Goal: Information Seeking & Learning: Learn about a topic

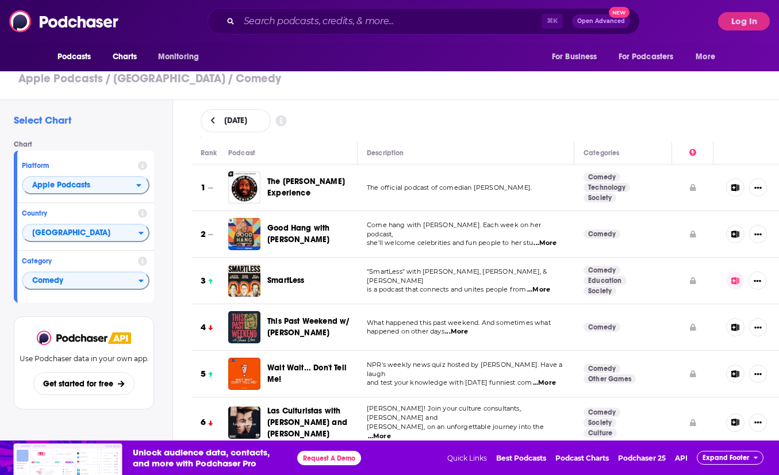
scroll to position [34, 0]
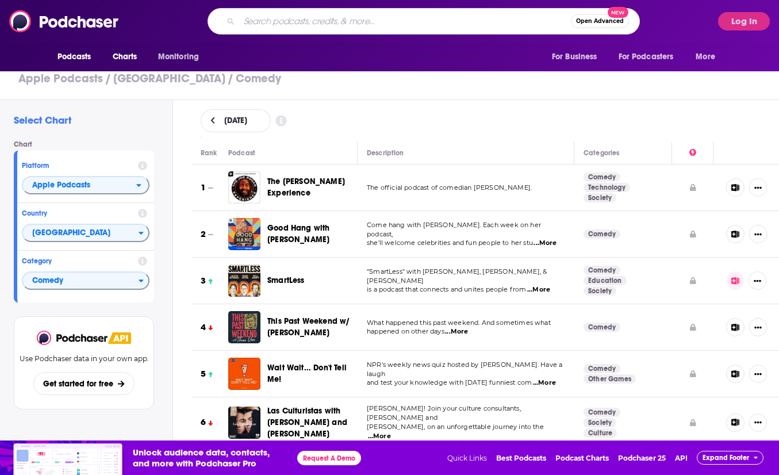
click at [348, 14] on input "Search podcasts, credits, & more..." at bounding box center [405, 21] width 332 height 18
type input "davod cross"
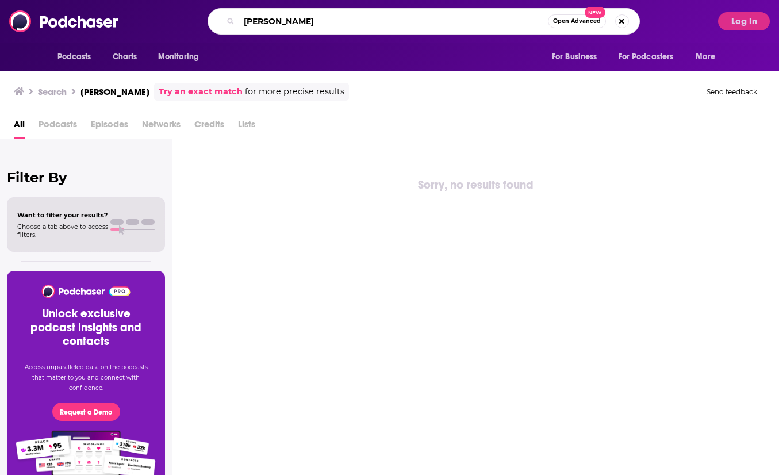
click at [266, 20] on input "davod cross" at bounding box center [393, 21] width 309 height 18
type input "david cross"
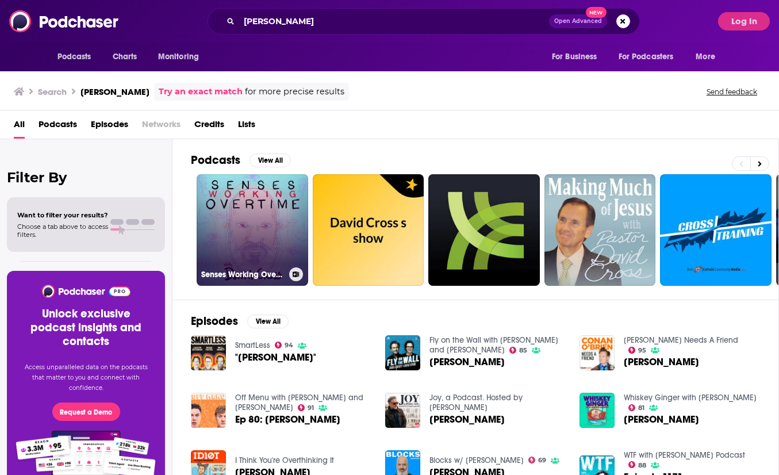
click at [272, 186] on link "Senses Working Overtime with David Cross" at bounding box center [253, 230] width 112 height 112
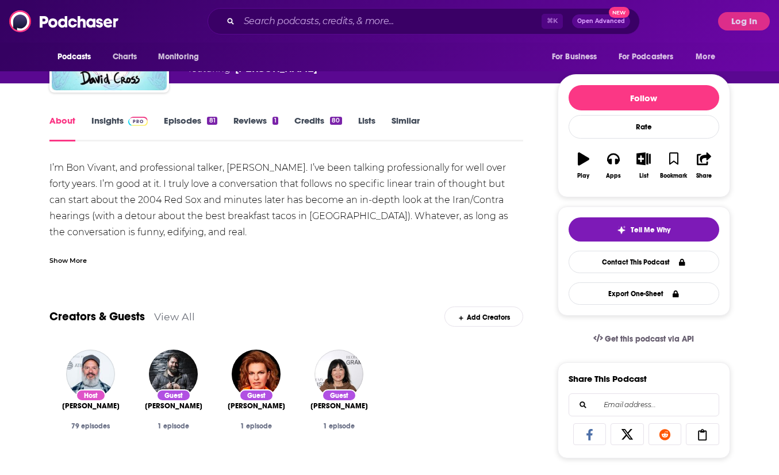
scroll to position [105, 0]
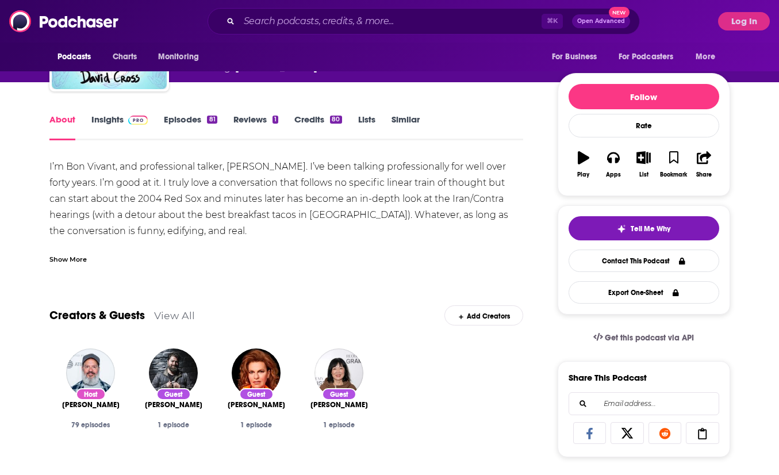
click at [110, 116] on link "Insights" at bounding box center [119, 127] width 57 height 26
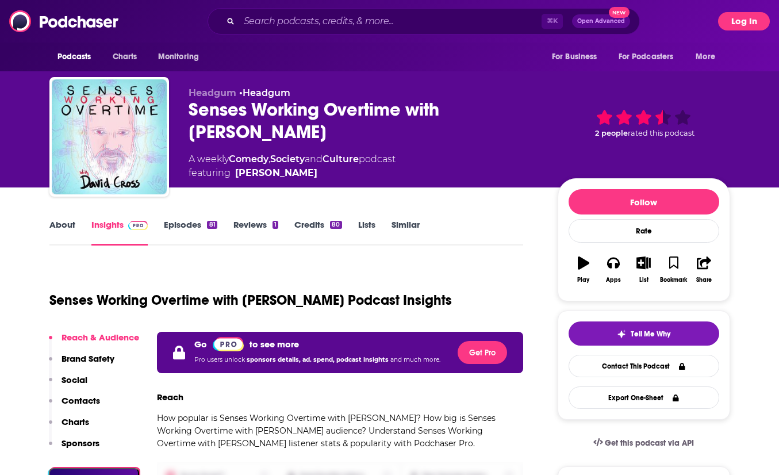
click at [737, 23] on button "Log In" at bounding box center [744, 21] width 52 height 18
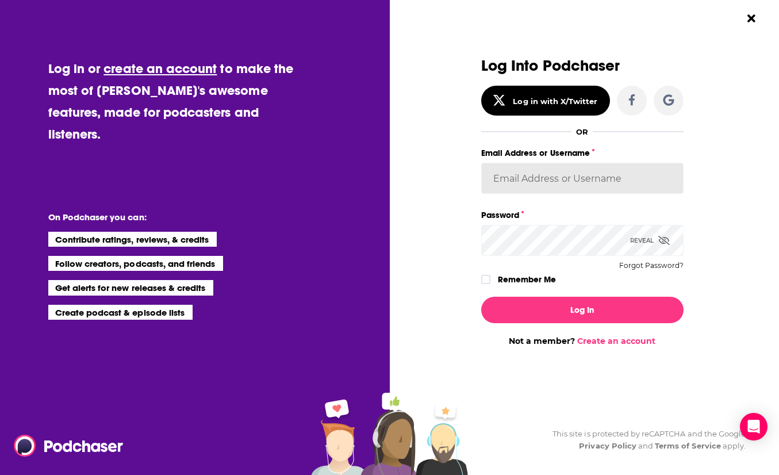
type input "WorldWide452"
click at [485, 279] on icon "Dialog" at bounding box center [485, 279] width 7 height 5
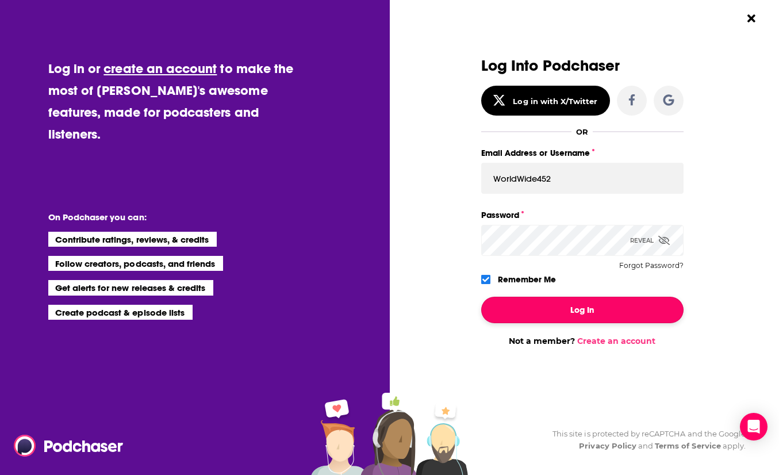
click at [503, 302] on button "Log In" at bounding box center [582, 310] width 202 height 26
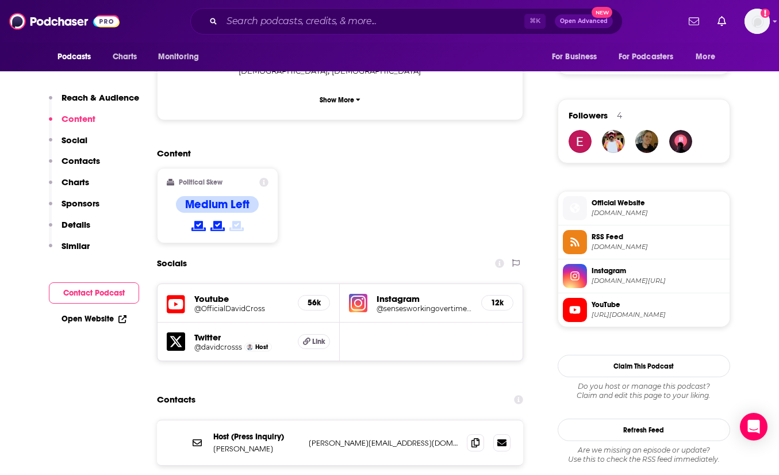
scroll to position [840, 0]
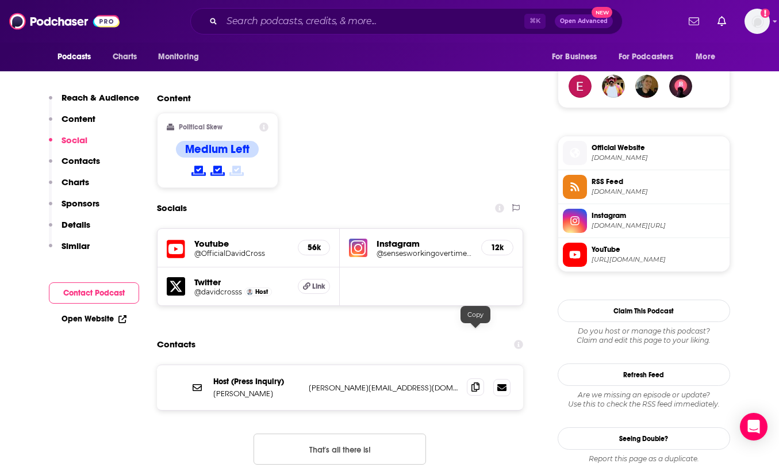
click at [479, 382] on icon at bounding box center [475, 386] width 8 height 9
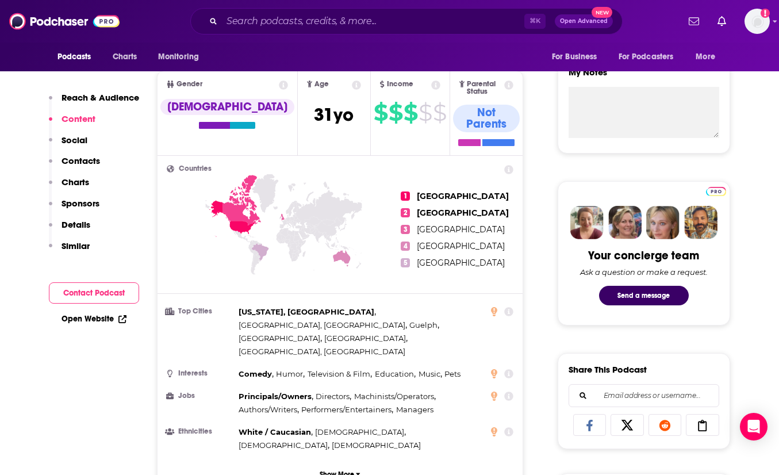
scroll to position [422, 0]
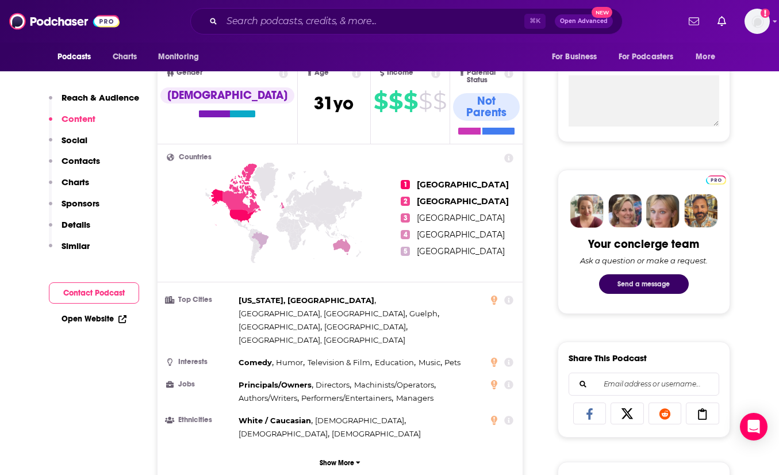
click at [640, 285] on button "Send a message" at bounding box center [644, 284] width 90 height 20
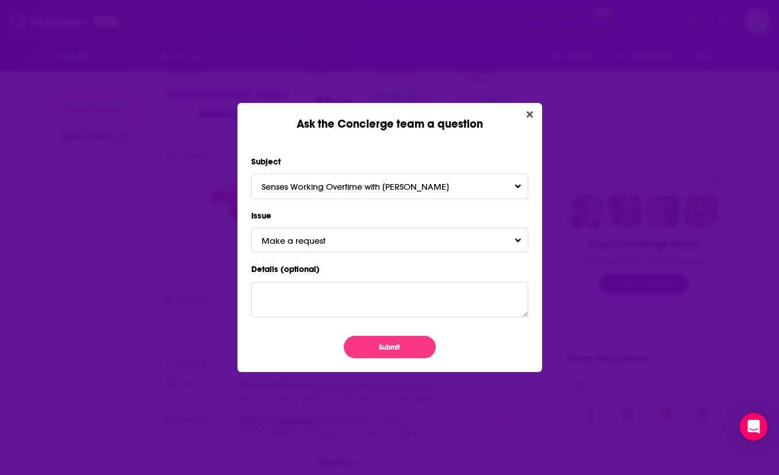
scroll to position [0, 0]
click at [365, 251] on button "Make a request" at bounding box center [389, 240] width 277 height 25
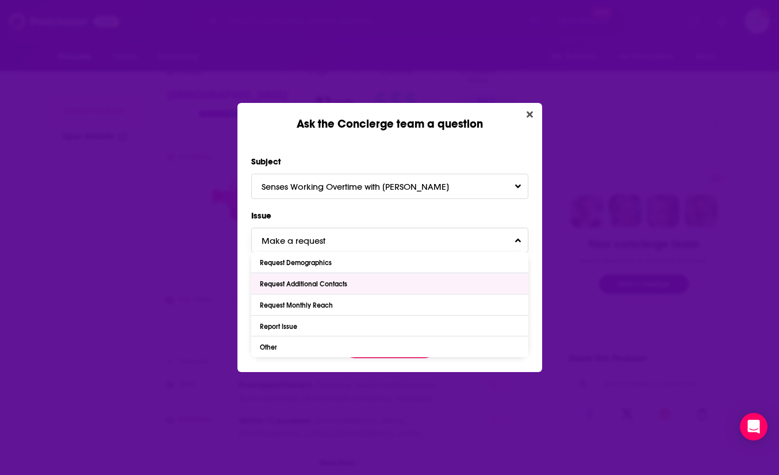
click at [348, 289] on div "Request Additional Contacts" at bounding box center [389, 283] width 277 height 21
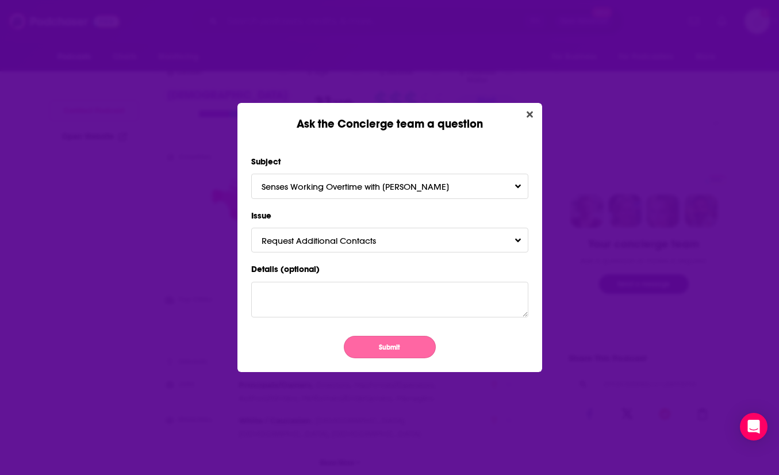
click at [387, 356] on button "Submit" at bounding box center [390, 347] width 92 height 22
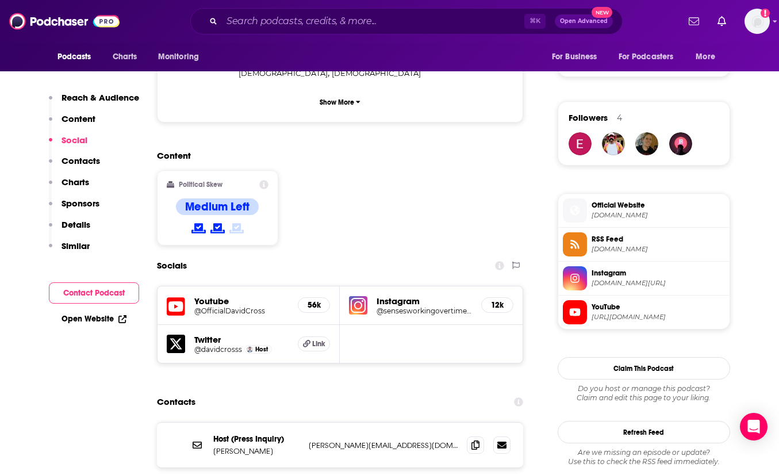
scroll to position [882, 0]
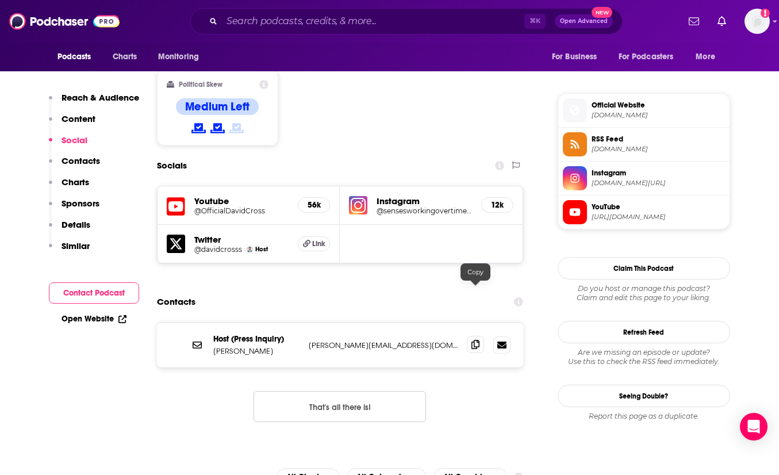
click at [474, 340] on icon at bounding box center [475, 344] width 8 height 9
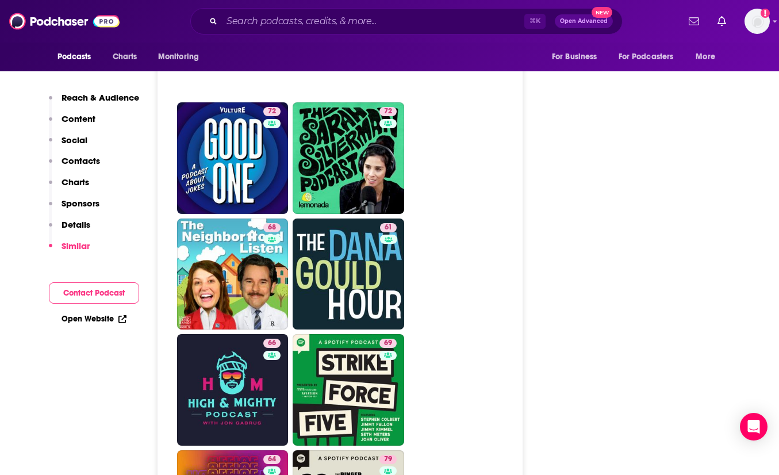
scroll to position [3396, 0]
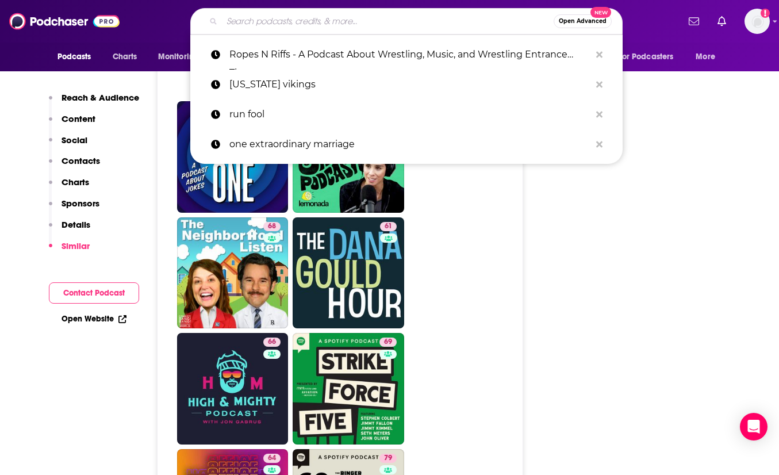
click at [319, 13] on input "Search podcasts, credits, & more..." at bounding box center [388, 21] width 332 height 18
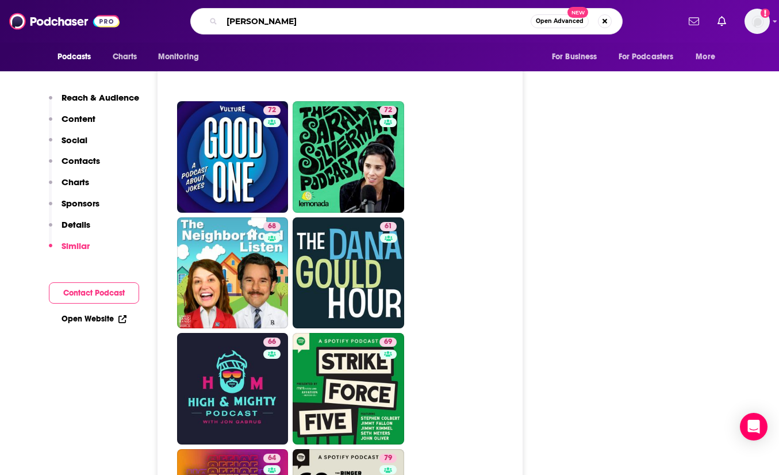
type input "paul f tompkins"
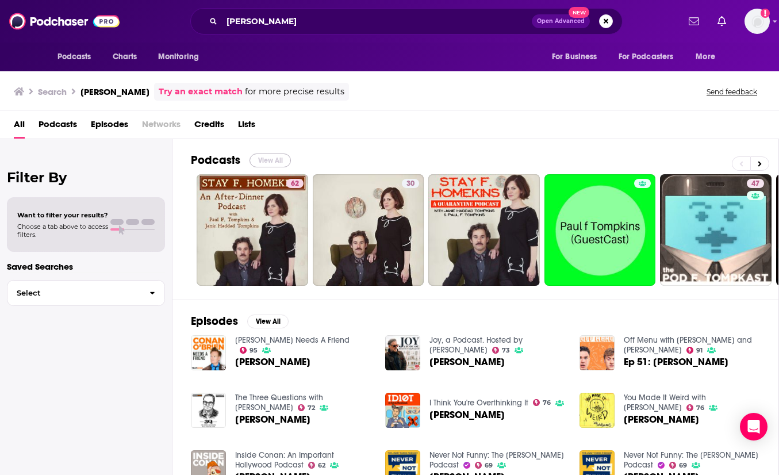
click at [265, 163] on button "View All" at bounding box center [269, 160] width 41 height 14
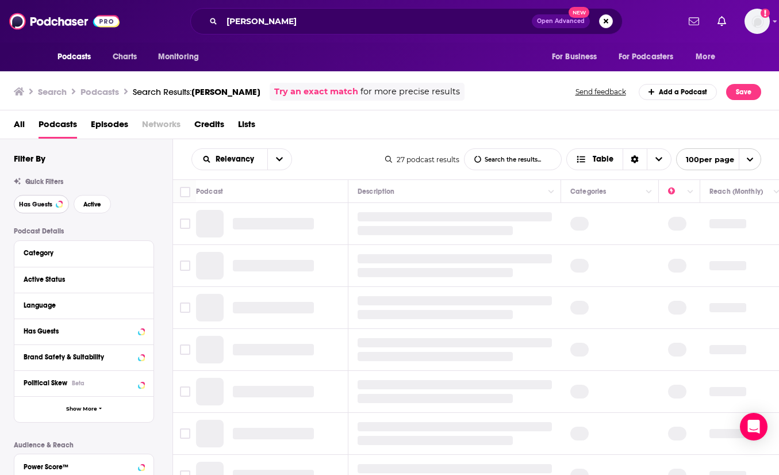
click at [47, 207] on span "Has Guests" at bounding box center [35, 204] width 33 height 6
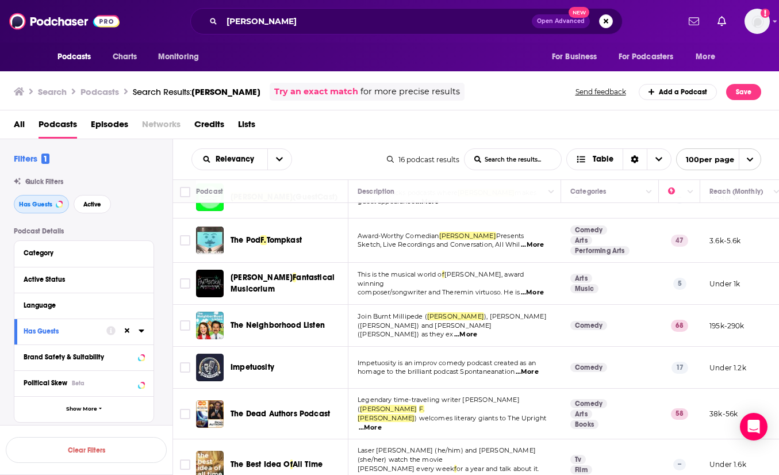
scroll to position [28, 0]
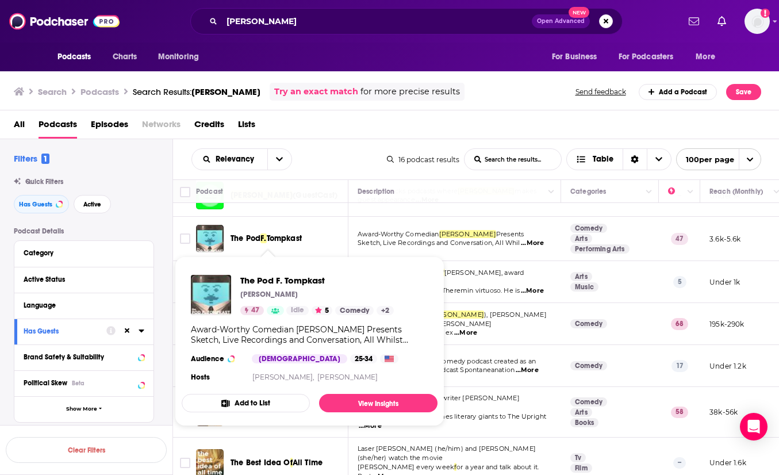
click at [259, 237] on span "The Pod" at bounding box center [245, 238] width 30 height 10
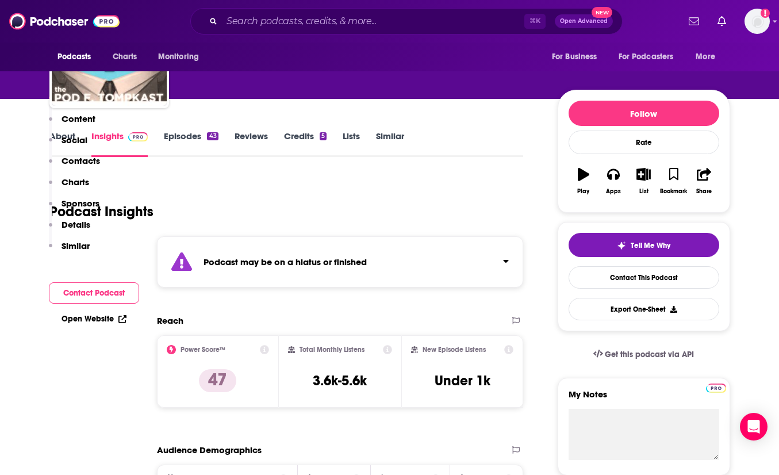
scroll to position [216, 0]
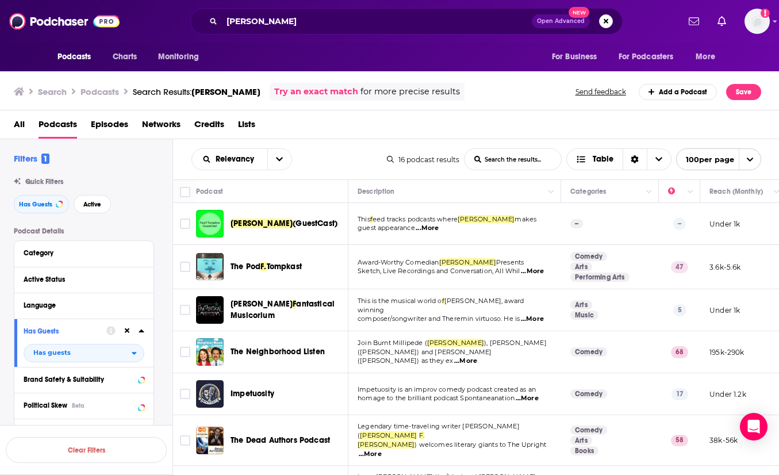
click at [14, 130] on span "All" at bounding box center [19, 127] width 11 height 24
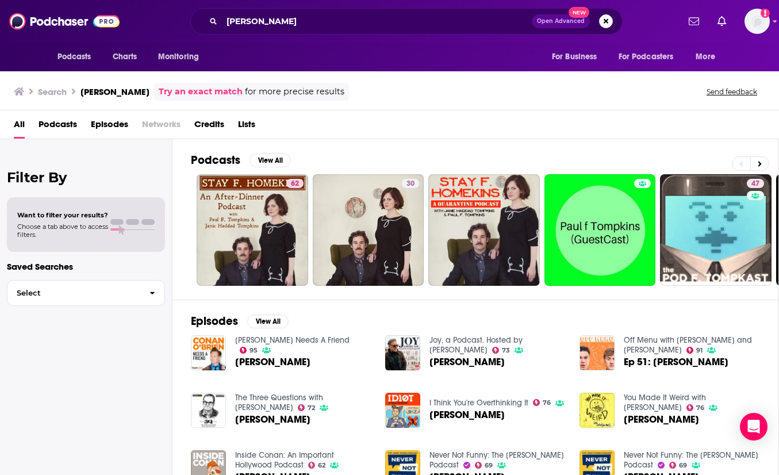
click at [14, 130] on span "All" at bounding box center [19, 127] width 11 height 24
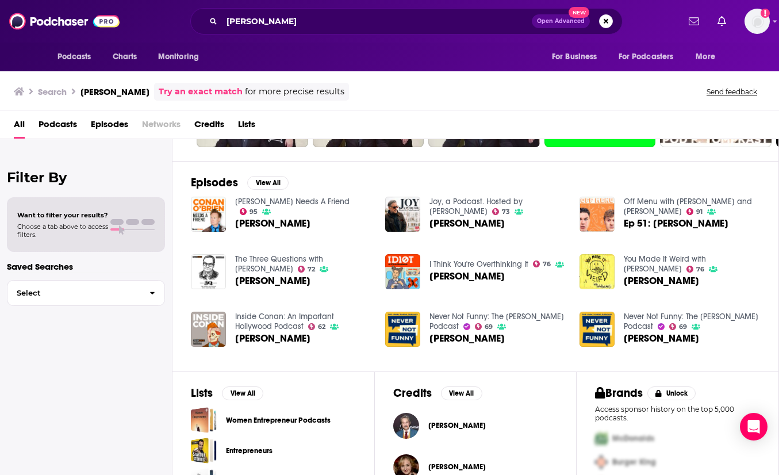
scroll to position [173, 0]
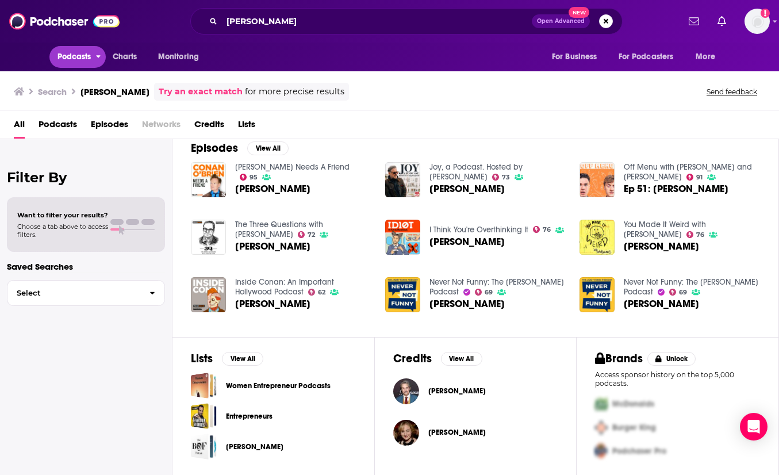
click at [79, 57] on span "Podcasts" at bounding box center [74, 57] width 34 height 16
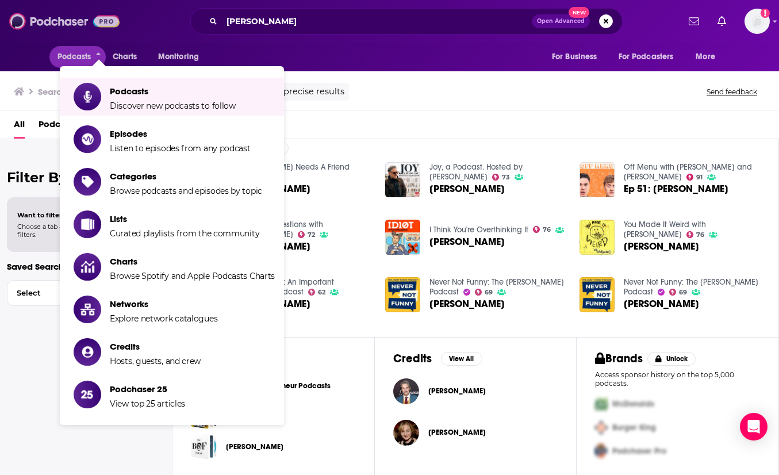
click at [42, 16] on img at bounding box center [64, 21] width 110 height 22
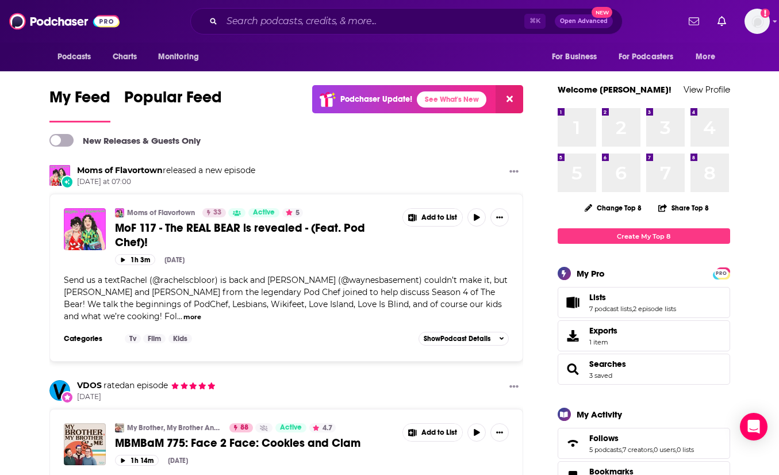
click at [67, 138] on span at bounding box center [61, 140] width 24 height 13
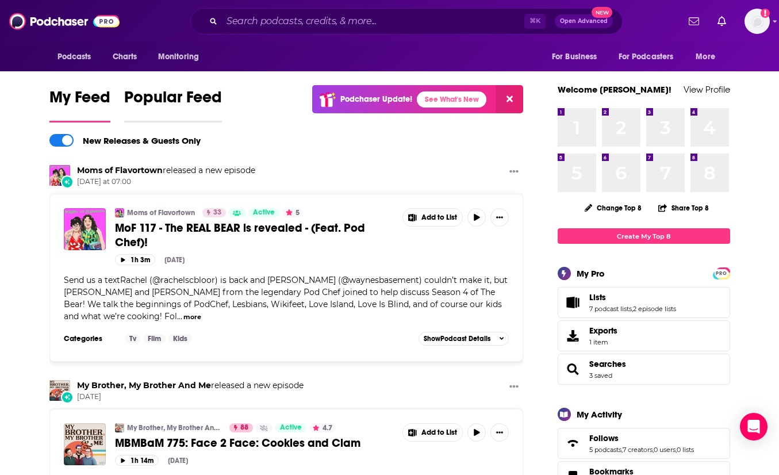
click at [162, 99] on span "Popular Feed" at bounding box center [173, 100] width 98 height 26
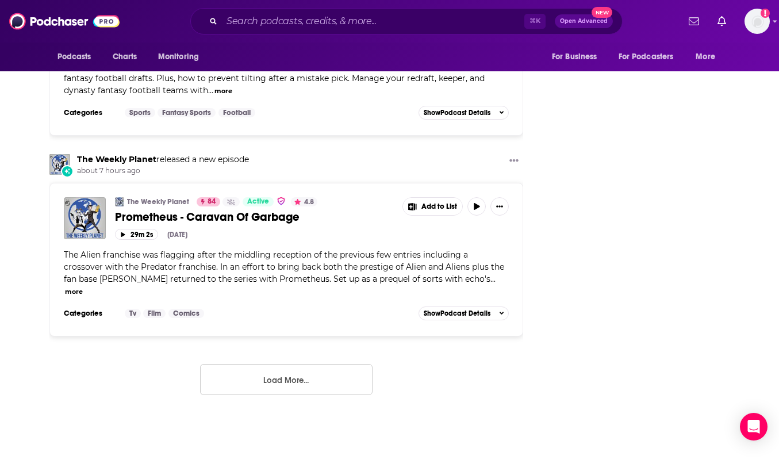
scroll to position [3183, 0]
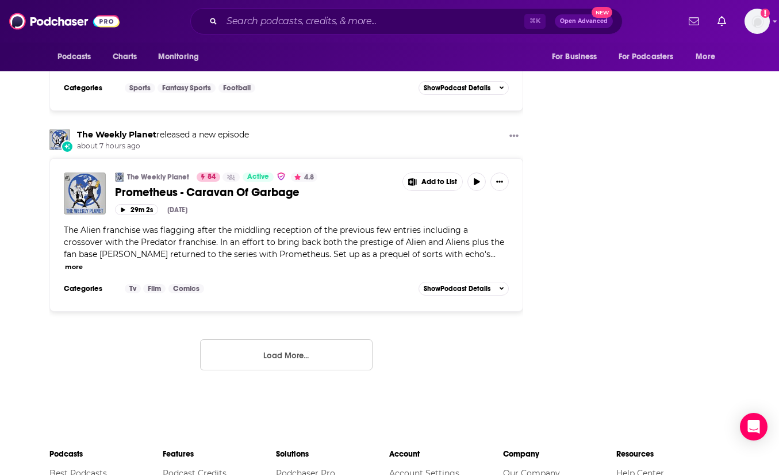
click at [279, 343] on button "Load More..." at bounding box center [286, 354] width 172 height 31
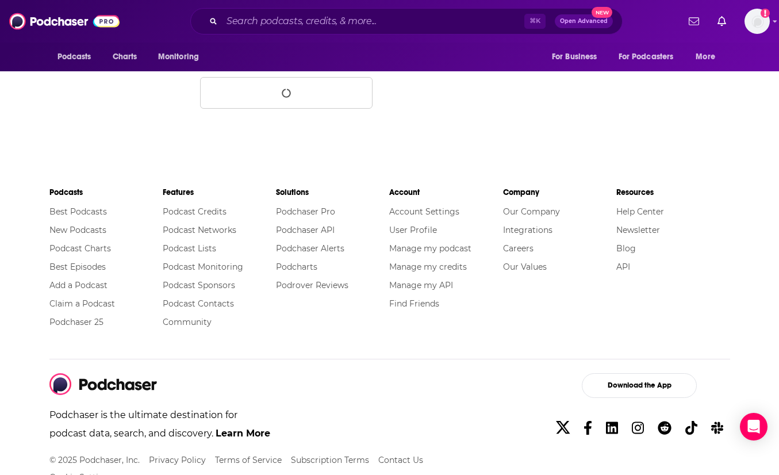
scroll to position [2031, 0]
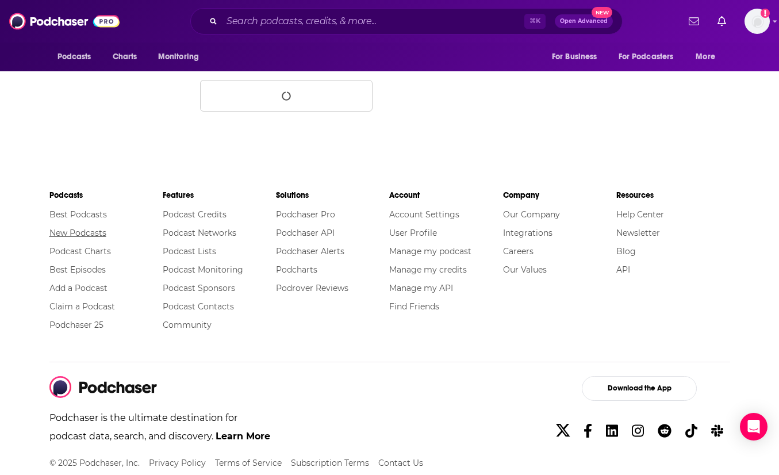
click at [90, 232] on link "New Podcasts" at bounding box center [77, 233] width 57 height 10
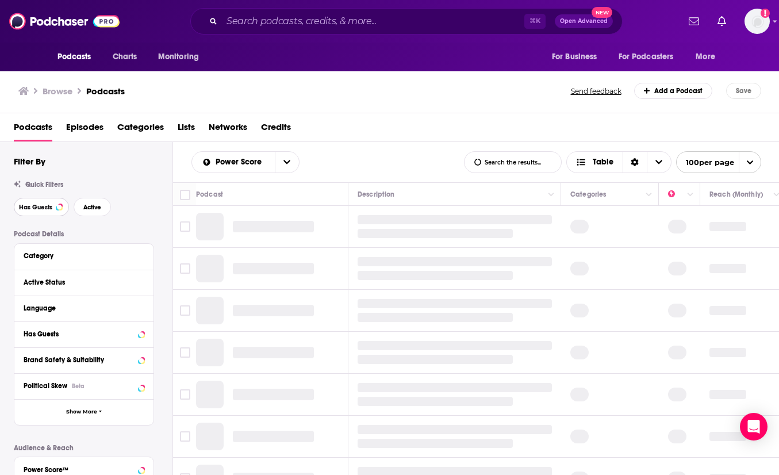
click at [38, 206] on span "Has Guests" at bounding box center [35, 207] width 33 height 6
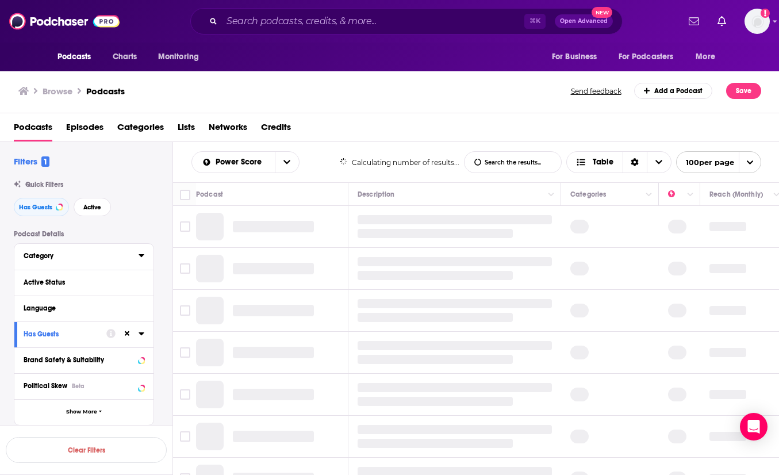
click at [139, 257] on icon at bounding box center [142, 255] width 6 height 9
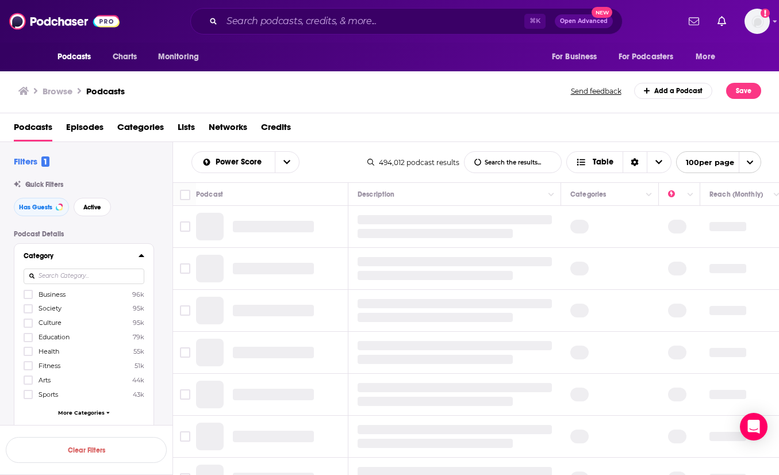
click at [79, 276] on input at bounding box center [84, 276] width 121 height 16
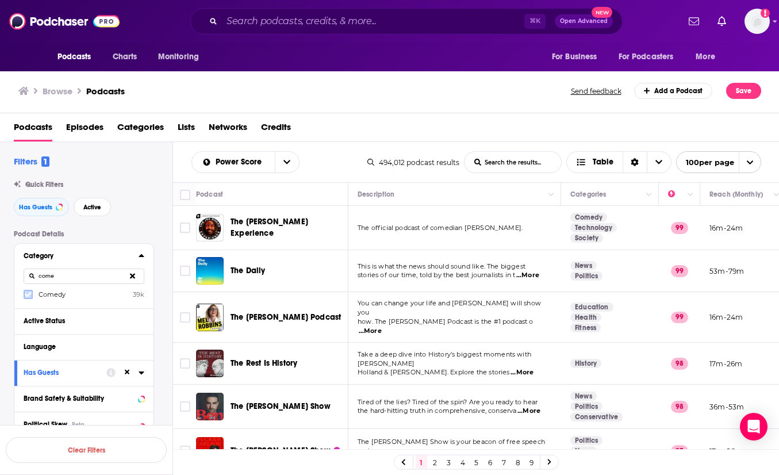
type input "come"
click at [30, 294] on icon at bounding box center [28, 294] width 7 height 5
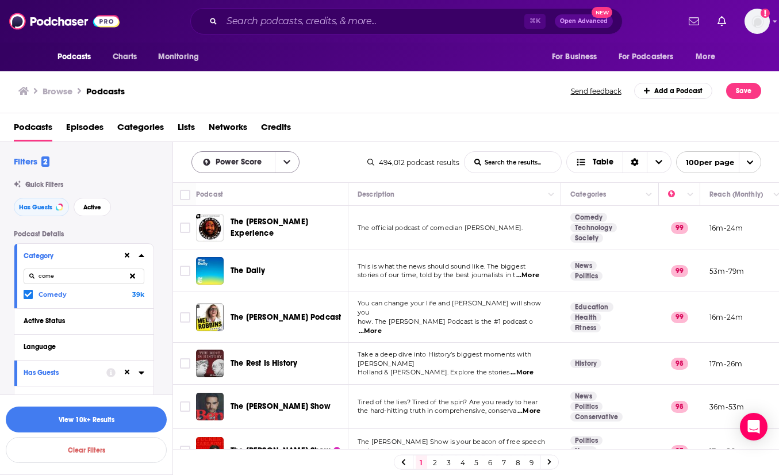
click at [289, 162] on icon "open menu" at bounding box center [286, 162] width 7 height 8
click at [228, 222] on span "New" at bounding box center [252, 221] width 75 height 6
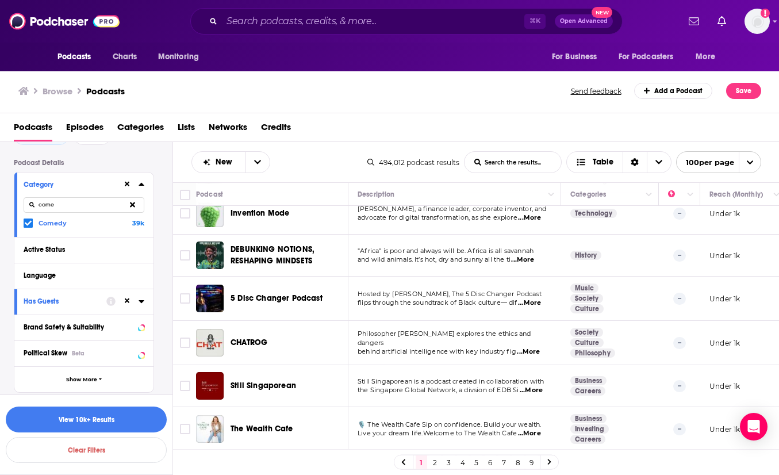
scroll to position [74, 0]
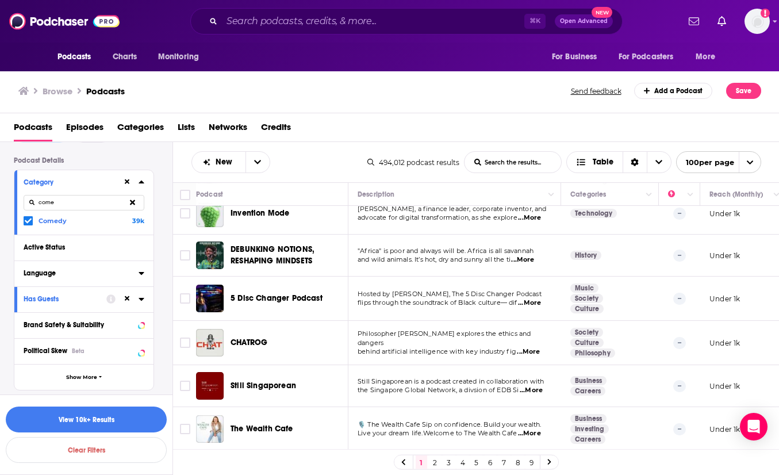
click at [141, 272] on icon at bounding box center [142, 272] width 6 height 9
click at [30, 312] on icon at bounding box center [28, 311] width 7 height 5
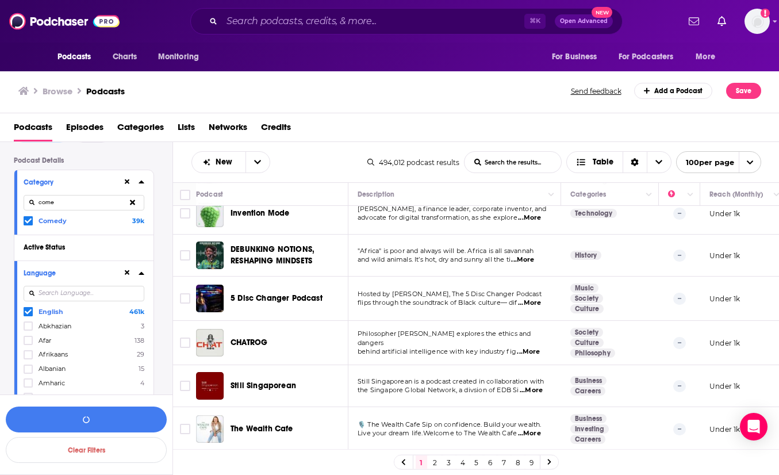
scroll to position [440, 0]
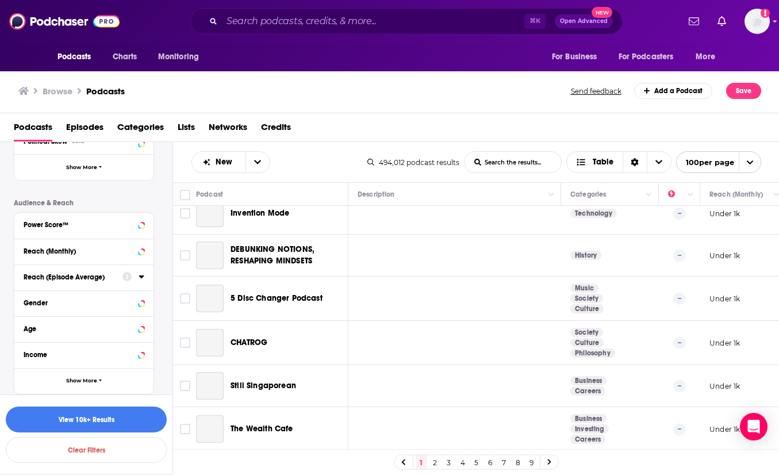
click at [141, 278] on icon at bounding box center [142, 276] width 6 height 9
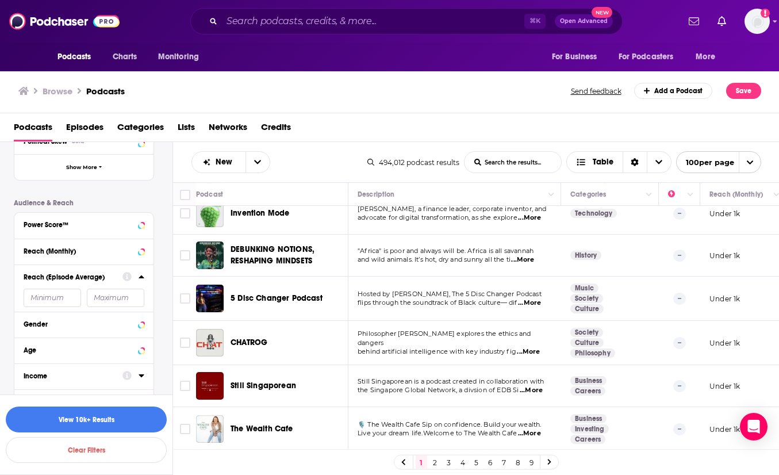
scroll to position [467, 0]
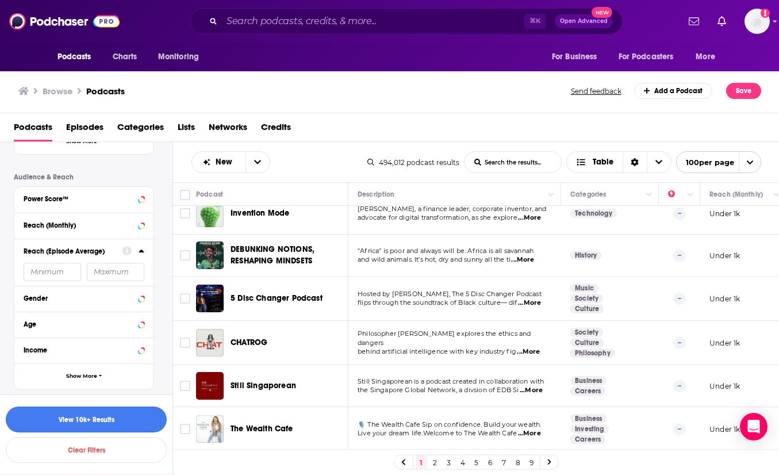
click at [132, 422] on button "View 10k+ Results" at bounding box center [86, 419] width 161 height 26
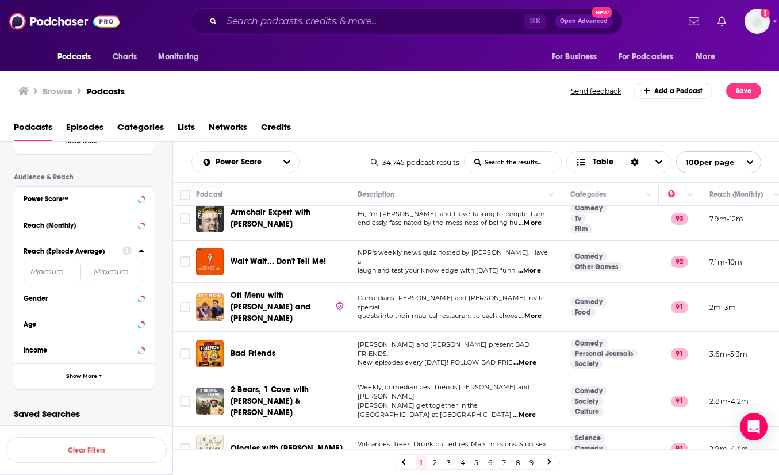
scroll to position [320, 0]
click at [92, 379] on button "Show More" at bounding box center [83, 376] width 139 height 26
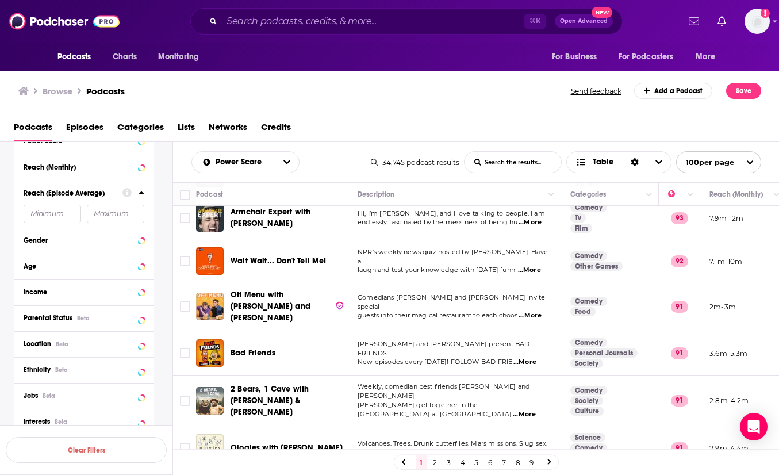
scroll to position [417, 0]
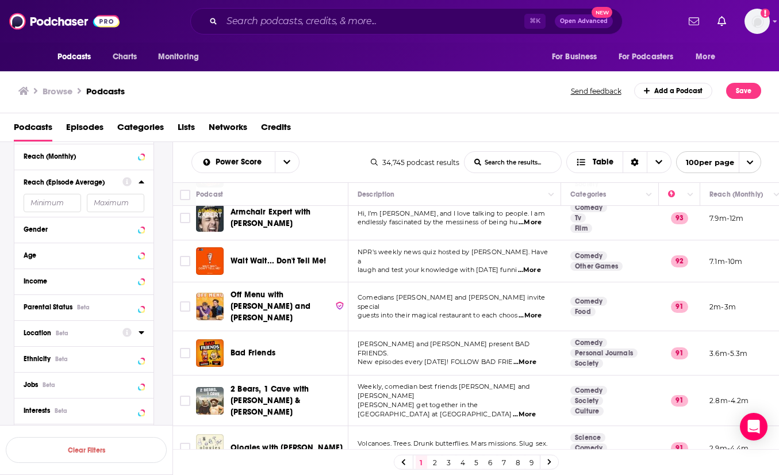
click at [139, 333] on icon at bounding box center [141, 332] width 5 height 3
click at [30, 382] on icon at bounding box center [28, 383] width 7 height 7
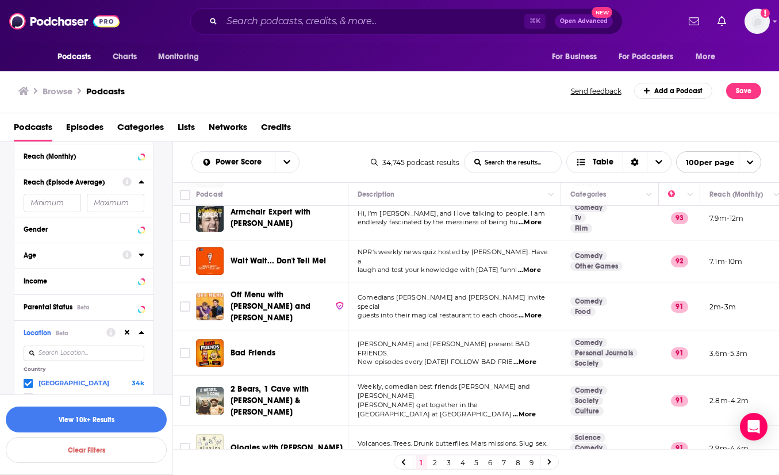
scroll to position [0, 0]
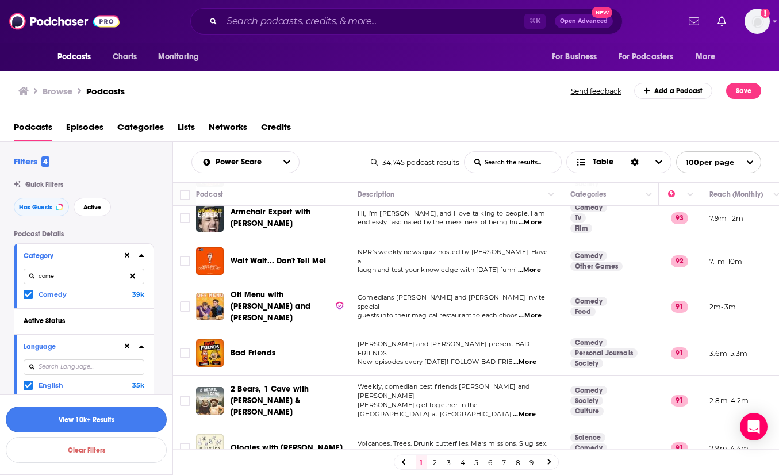
click at [94, 421] on button "View 10k+ Results" at bounding box center [86, 419] width 161 height 26
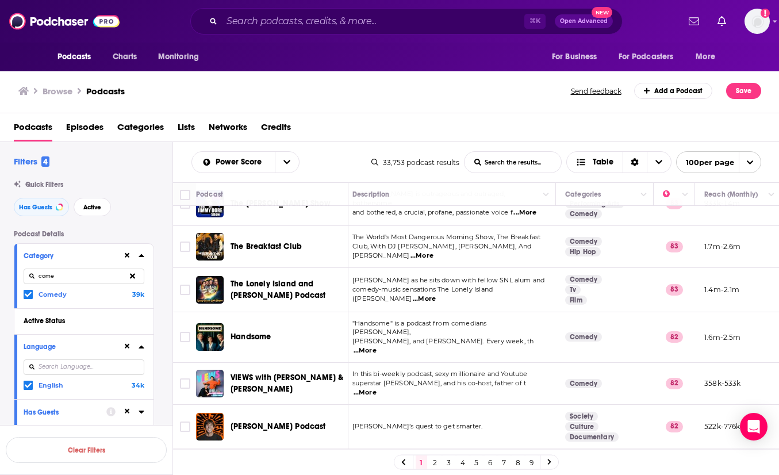
scroll to position [1921, 5]
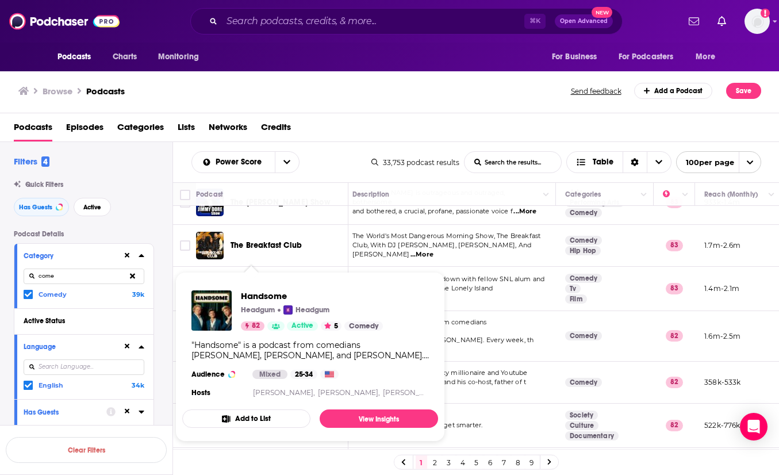
click at [258, 273] on span "Handsome Headgum Headgum 82 Active 5 Comedy "Handsome" is a podcast from comedi…" at bounding box center [310, 357] width 256 height 170
click at [223, 265] on span "Handsome Headgum Headgum 82 Active 5 Comedy "Handsome" is a podcast from comedi…" at bounding box center [310, 356] width 270 height 183
click at [216, 267] on span "Handsome Headgum Headgum 82 Active 5 Comedy "Handsome" is a podcast from comedi…" at bounding box center [310, 356] width 270 height 183
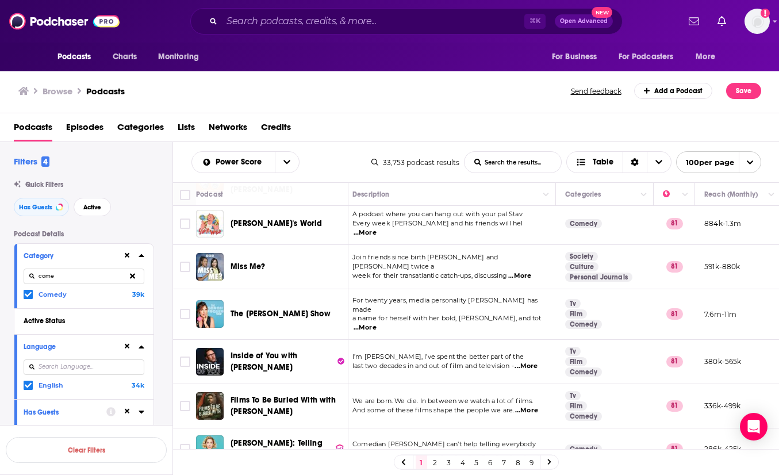
scroll to position [2578, 5]
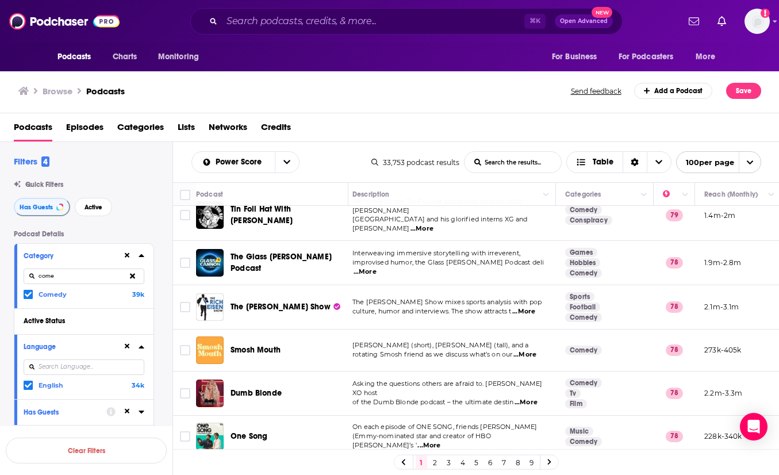
scroll to position [4124, 5]
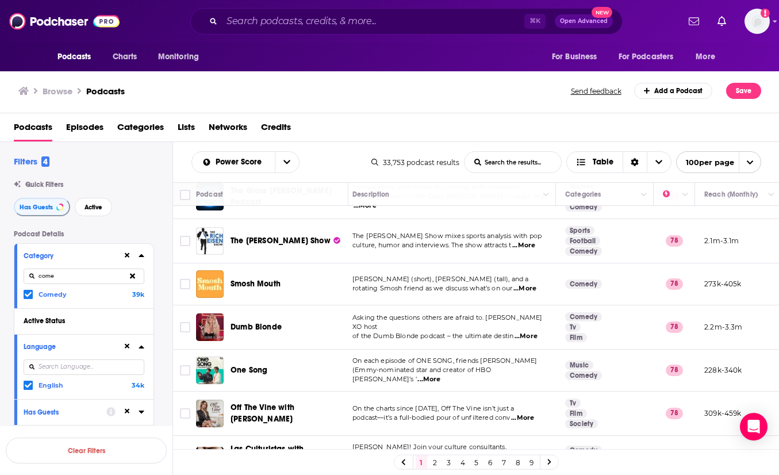
click at [436, 461] on link "2" at bounding box center [434, 462] width 11 height 14
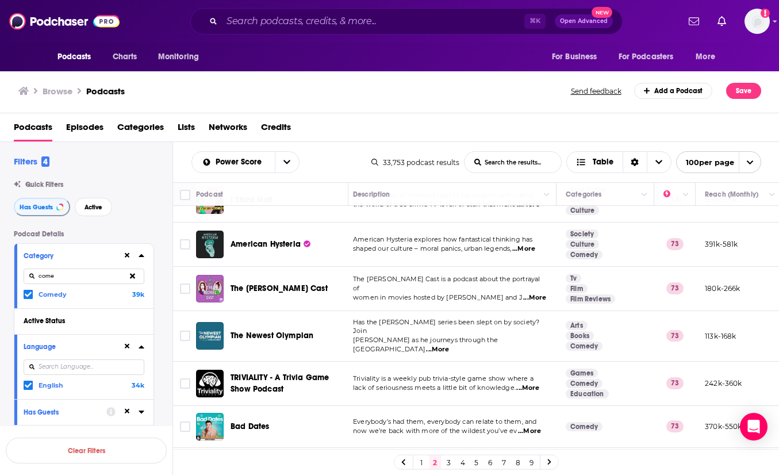
scroll to position [4128, 5]
